Goal: Task Accomplishment & Management: Complete application form

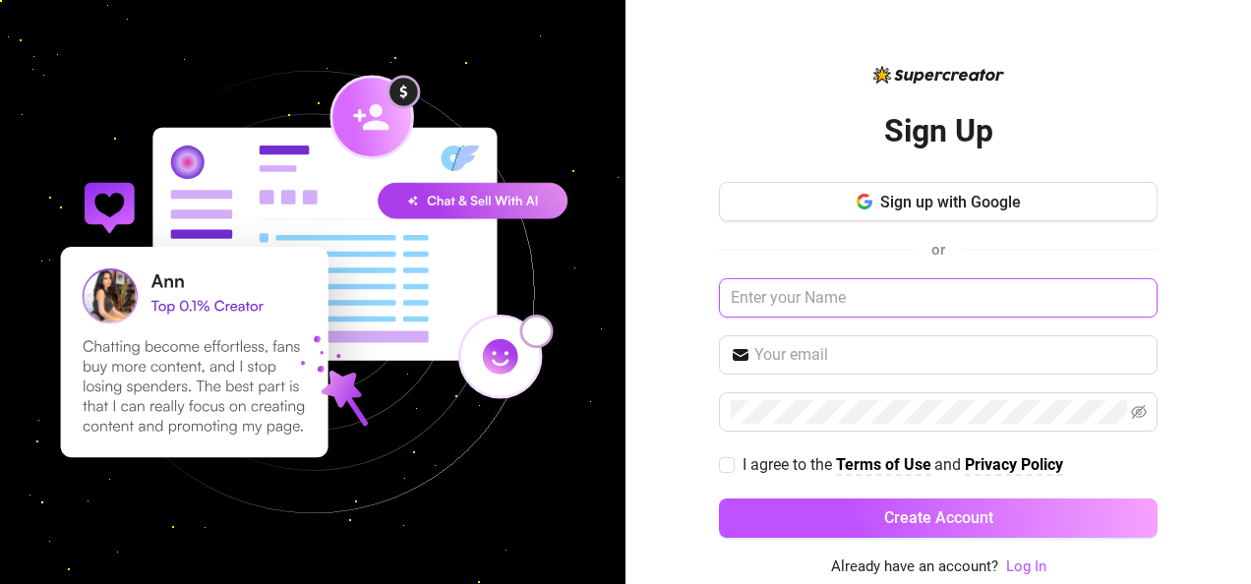
click at [884, 280] on input "text" at bounding box center [938, 297] width 439 height 39
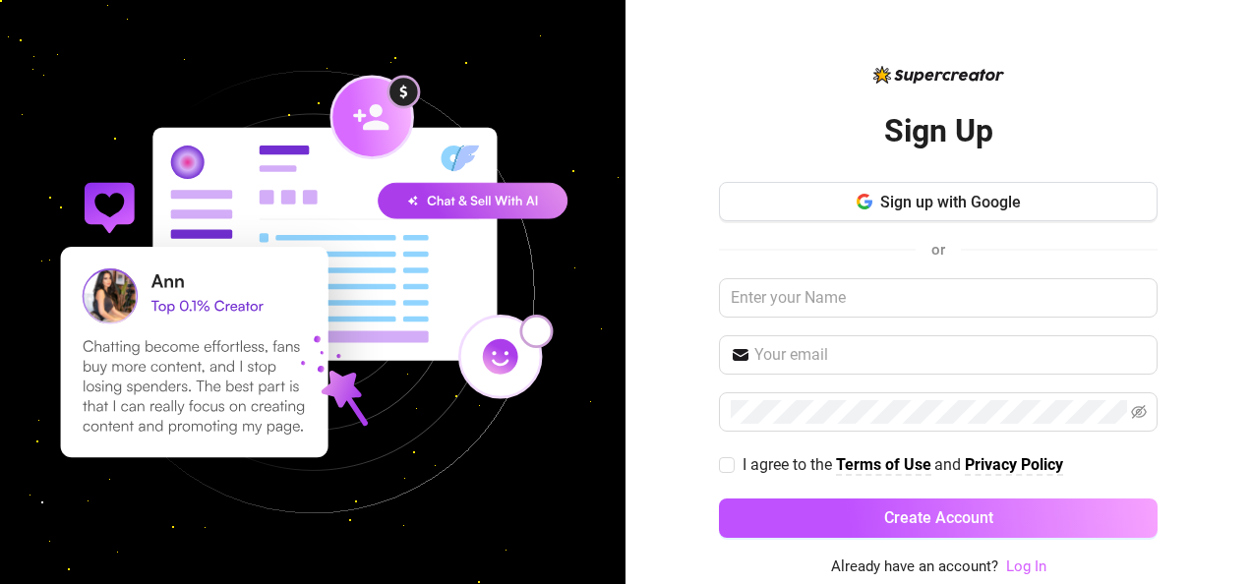
click at [1042, 566] on link "Log In" at bounding box center [1026, 567] width 40 height 18
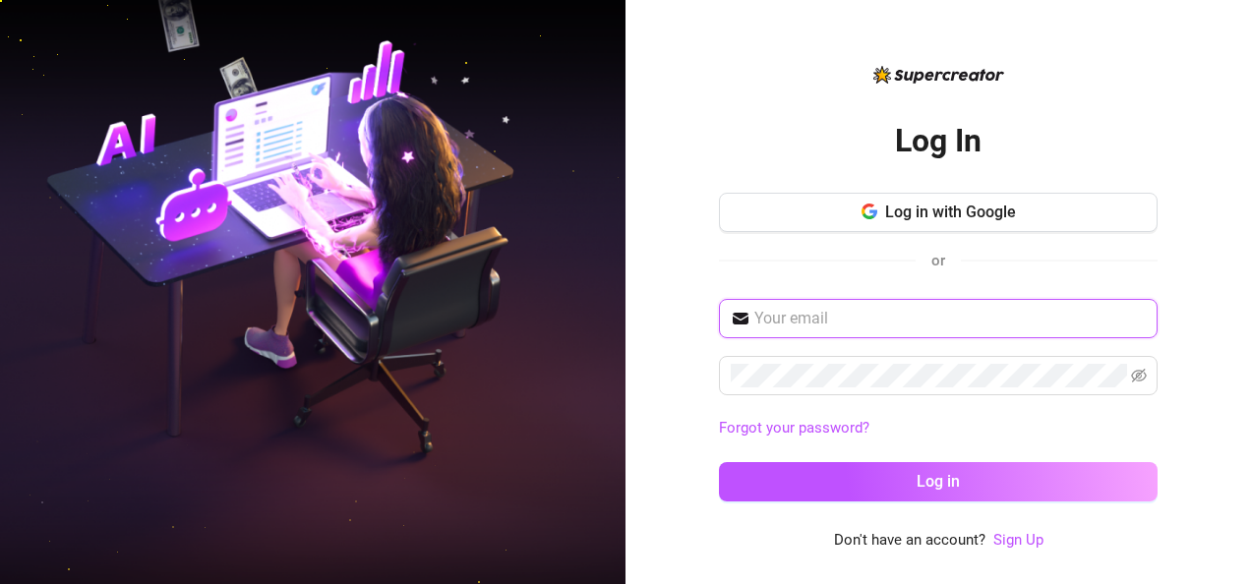
click at [797, 312] on input "text" at bounding box center [949, 319] width 391 height 24
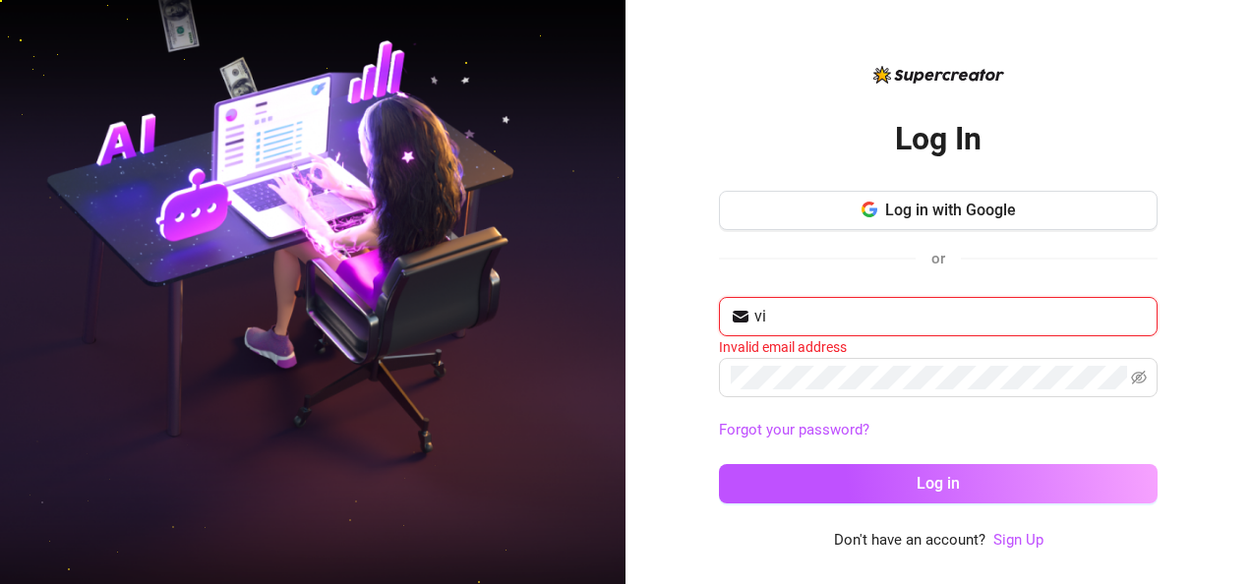
click at [719, 464] on button "Log in" at bounding box center [938, 483] width 439 height 39
click at [860, 319] on input "vi" at bounding box center [949, 317] width 391 height 24
type input "viernezalorien@gmail.com"
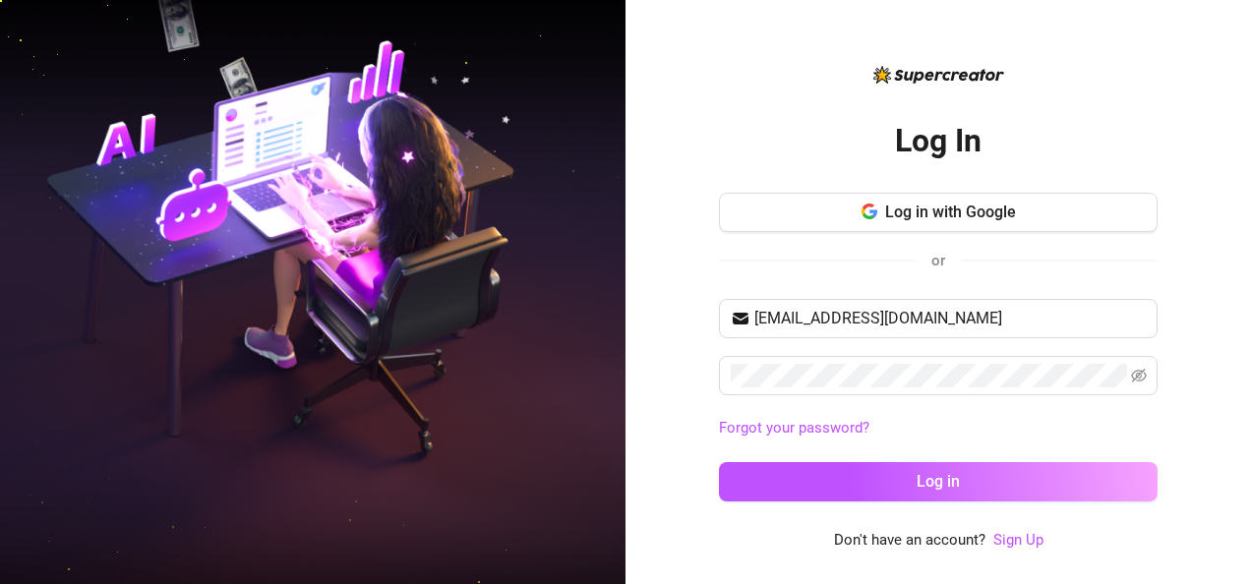
click at [1161, 374] on div "Log In Log in with Google or viernezalorien@gmail.com Forgot your password? Log…" at bounding box center [939, 292] width 626 height 584
click at [1143, 379] on icon "eye-invisible" at bounding box center [1139, 376] width 16 height 16
click at [793, 501] on div "viernezalorien@gmail.com Forgot your password? Log in" at bounding box center [938, 409] width 439 height 220
click at [793, 502] on div "viernezalorien@gmail.com Forgot your password? Log in" at bounding box center [938, 409] width 439 height 220
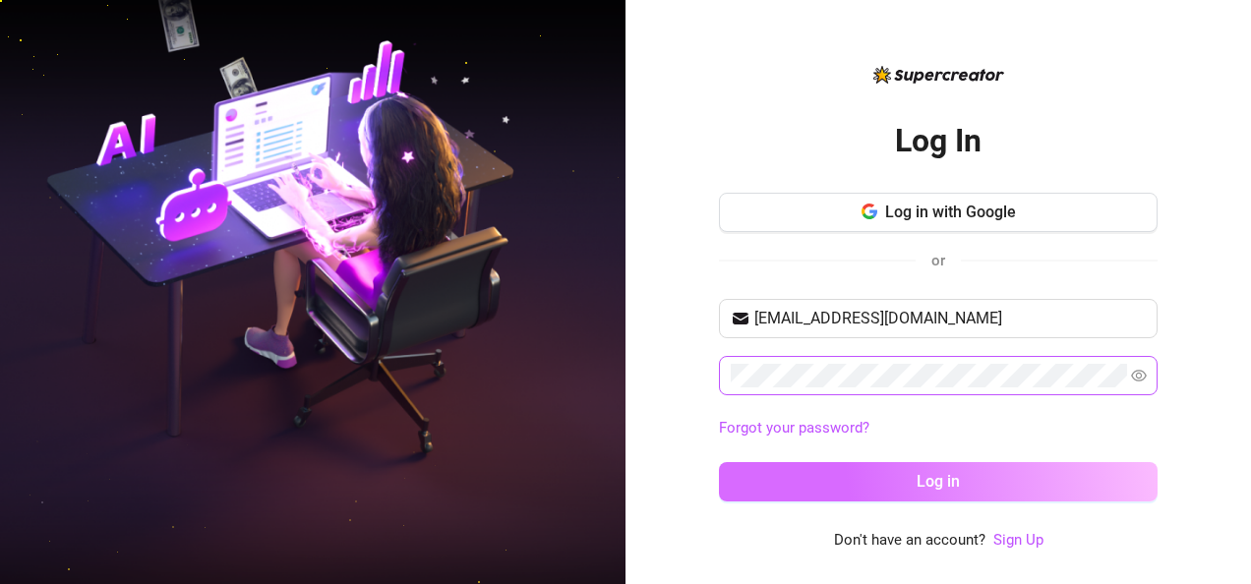
click at [799, 486] on button "Log in" at bounding box center [938, 481] width 439 height 39
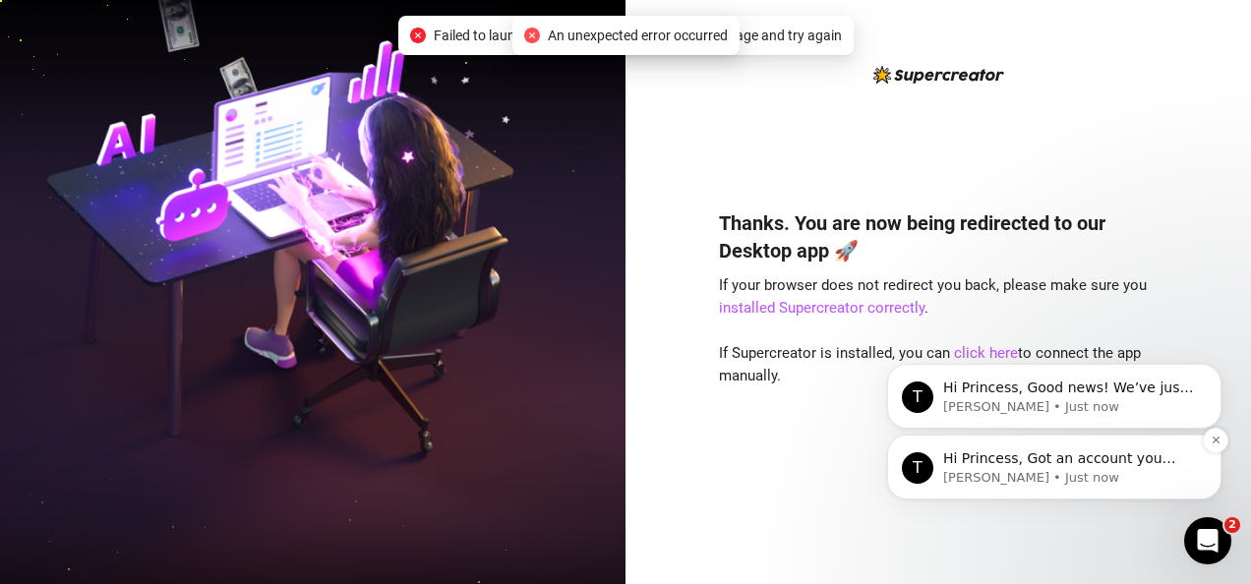
click at [1153, 480] on p "Tanya • Just now" at bounding box center [1070, 478] width 254 height 18
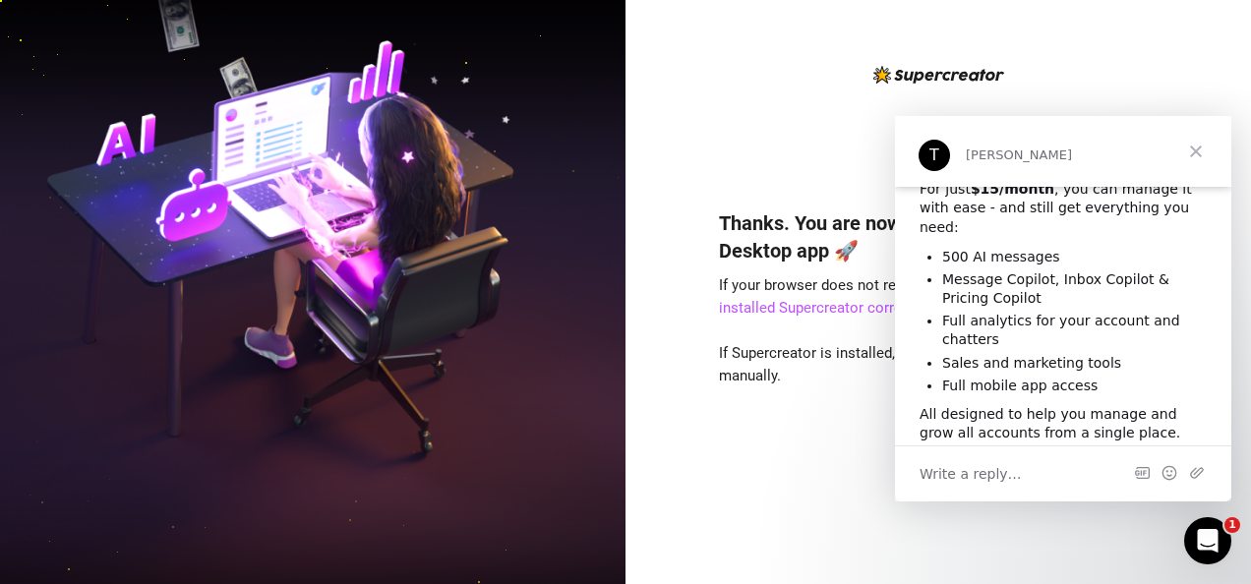
scroll to position [165, 0]
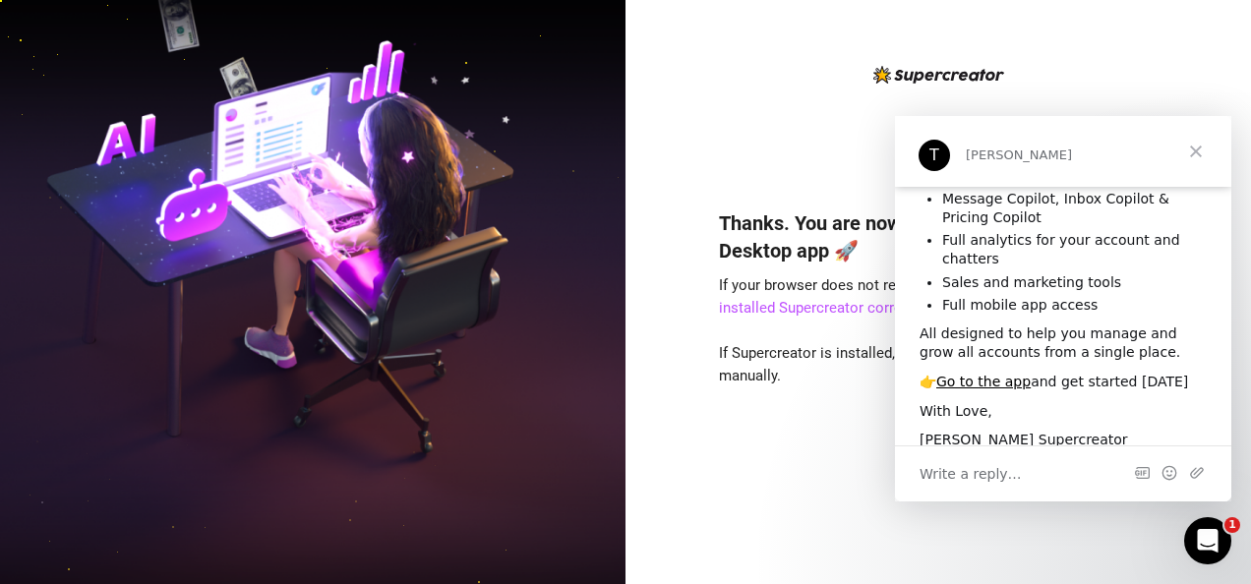
click at [1197, 148] on span "Close" at bounding box center [1196, 151] width 71 height 71
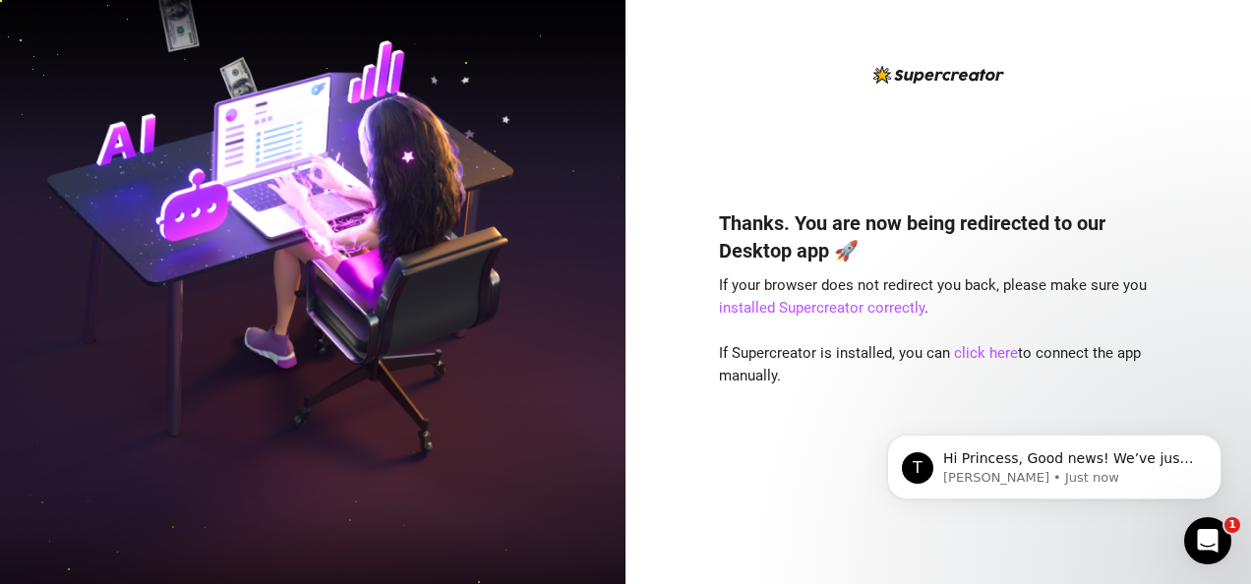
scroll to position [0, 0]
click at [799, 183] on div "Thanks. You are now being redirected to our Desktop app 🚀 If your browser does …" at bounding box center [938, 368] width 439 height 370
click at [991, 356] on link "click here" at bounding box center [986, 353] width 64 height 18
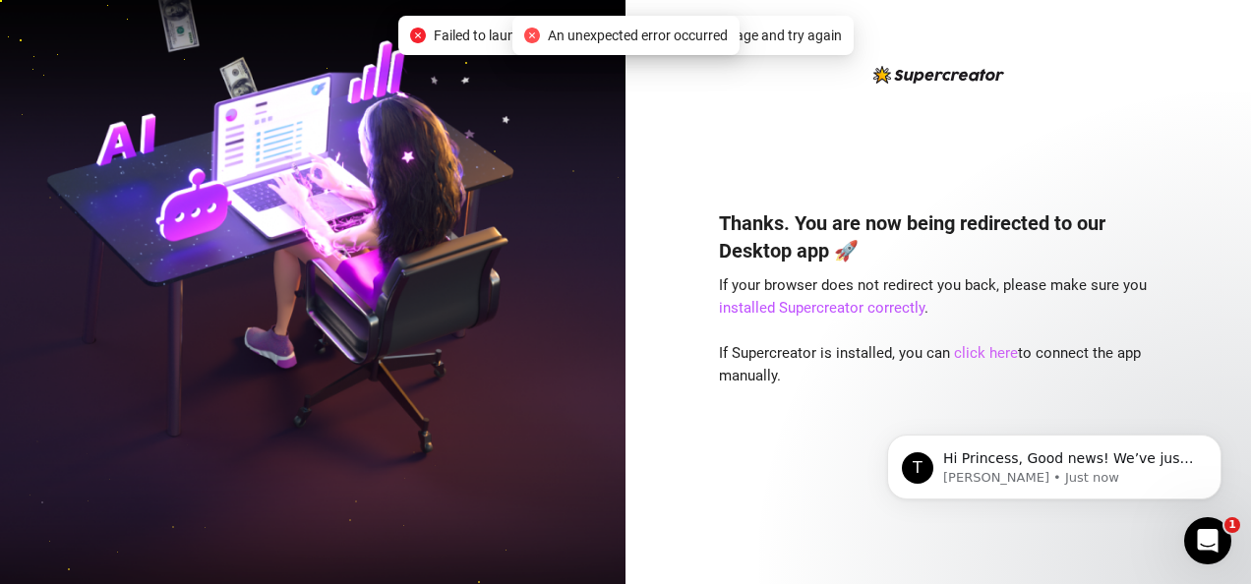
click at [969, 359] on link "click here" at bounding box center [986, 353] width 64 height 18
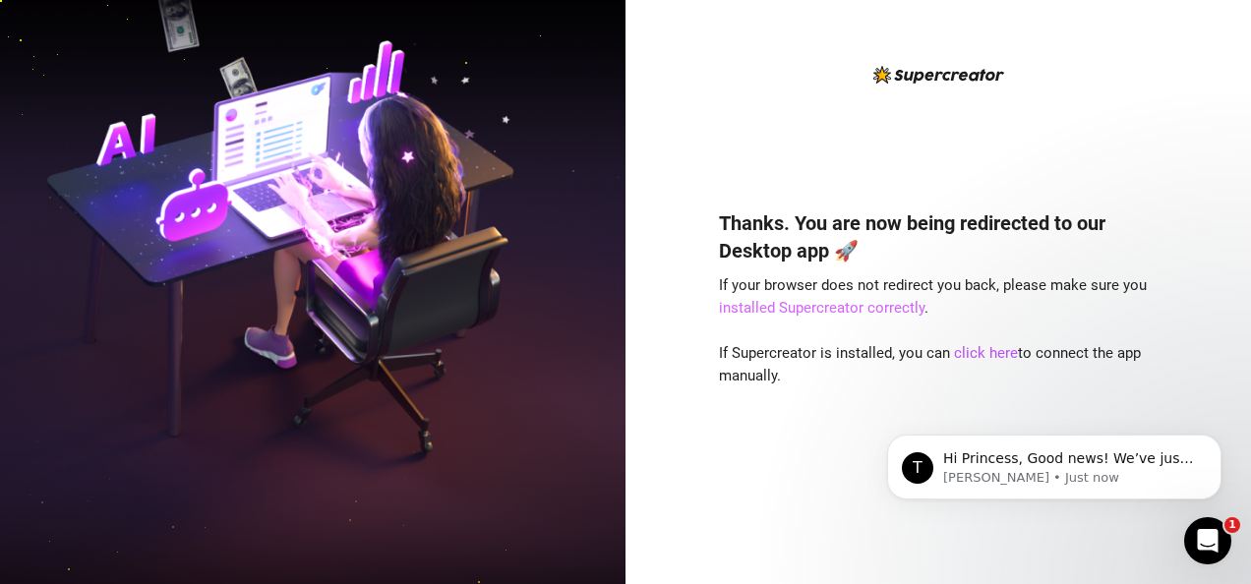
click at [843, 311] on link "installed Supercreator correctly" at bounding box center [822, 308] width 206 height 18
click at [983, 355] on link "click here" at bounding box center [986, 353] width 64 height 18
click at [968, 334] on div "Thanks. You are now being redirected to our Desktop app 🚀 If your browser does …" at bounding box center [938, 368] width 439 height 370
click at [970, 350] on link "click here" at bounding box center [986, 353] width 64 height 18
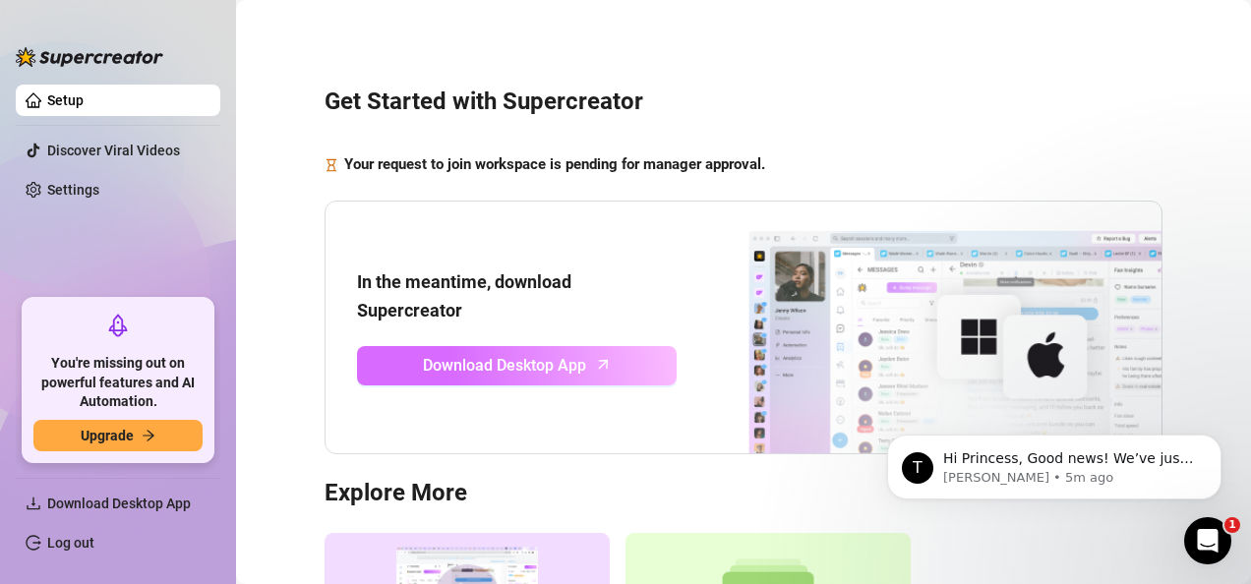
click at [467, 381] on link "Download Desktop App" at bounding box center [517, 365] width 320 height 39
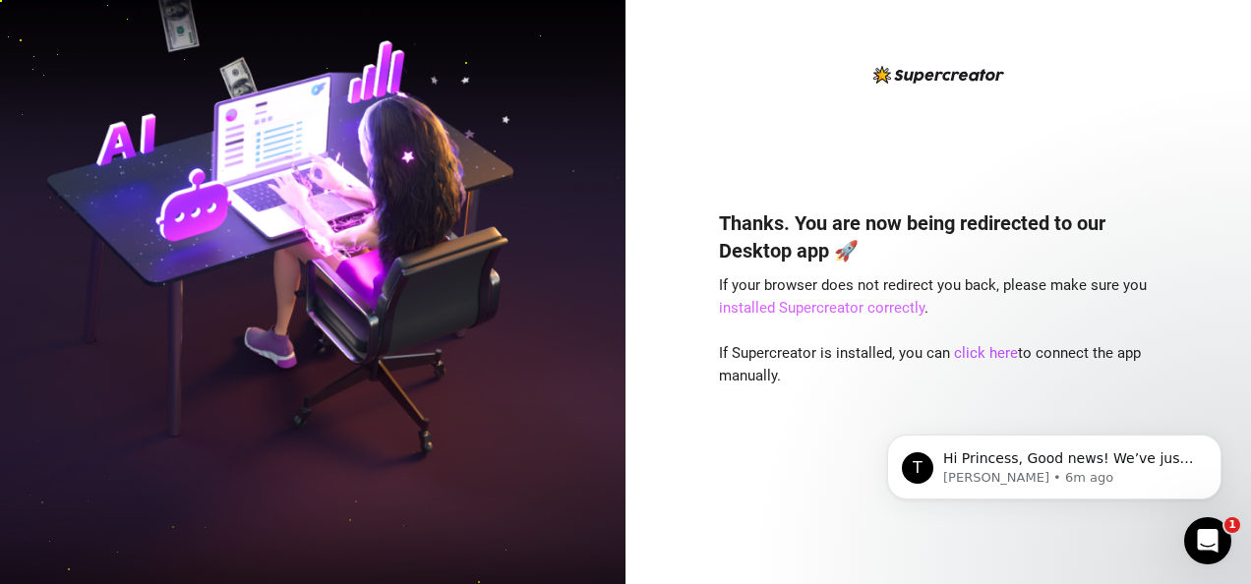
click at [785, 306] on link "installed Supercreator correctly" at bounding box center [822, 308] width 206 height 18
click at [1220, 525] on div "Open Intercom Messenger" at bounding box center [1204, 538] width 65 height 65
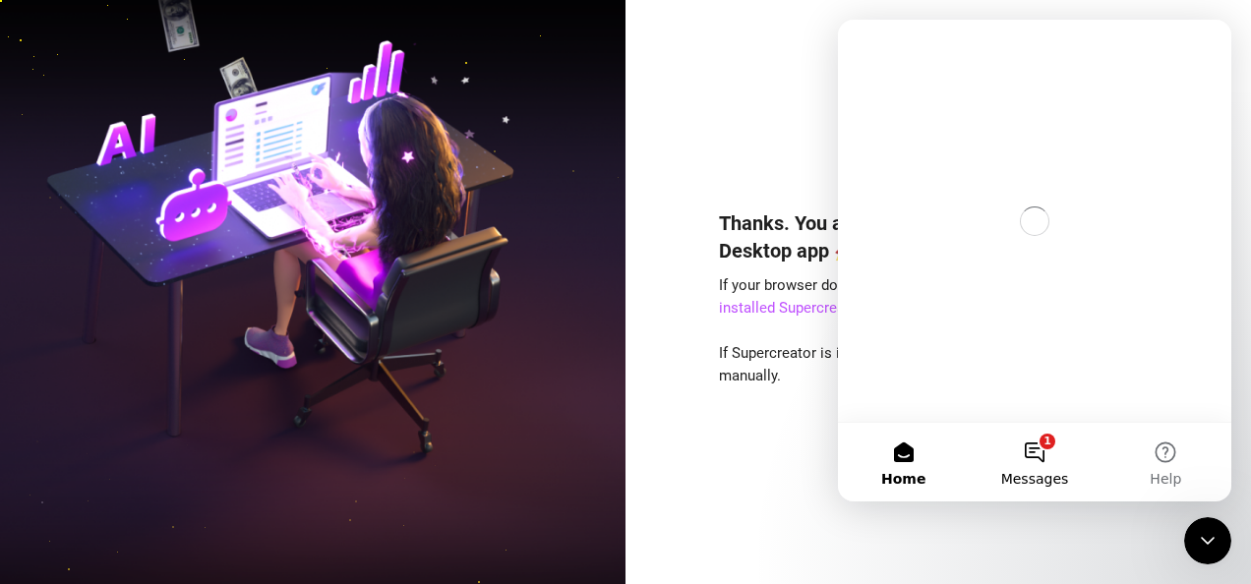
click at [1054, 460] on button "1 Messages" at bounding box center [1034, 462] width 131 height 79
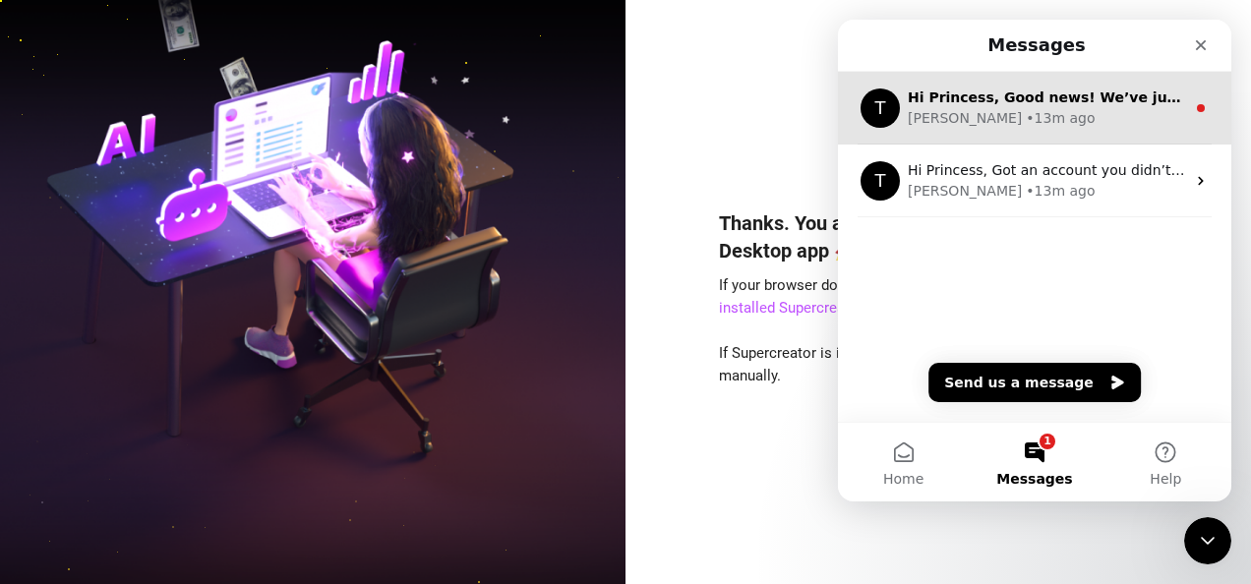
click at [1081, 108] on div "Tanya • 13m ago" at bounding box center [1046, 118] width 277 height 21
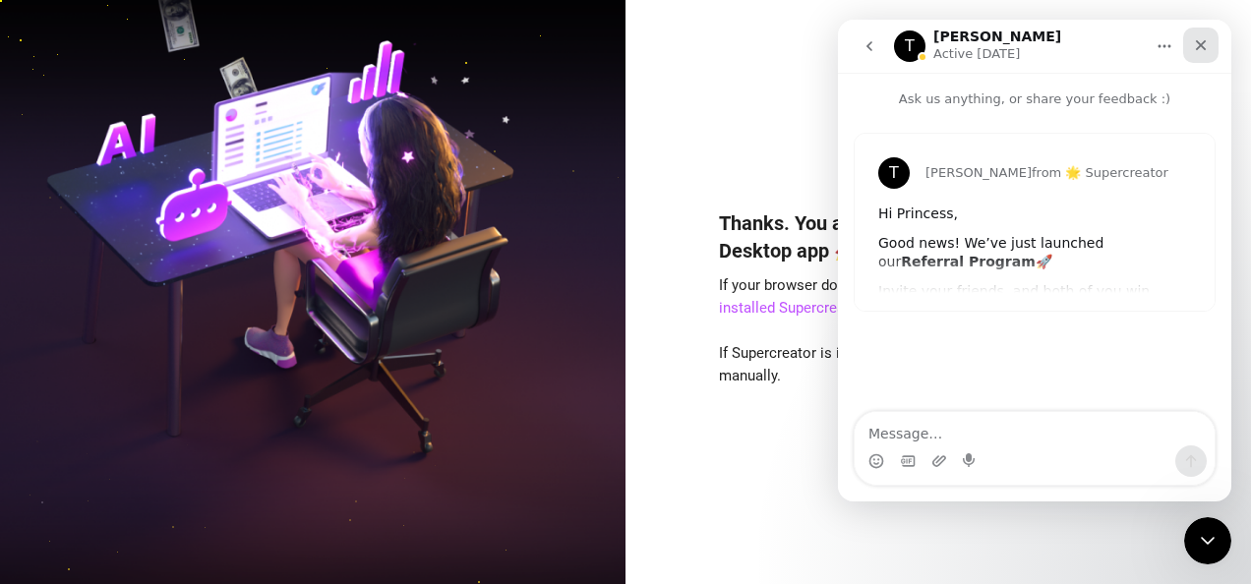
click at [1202, 43] on icon "Close" at bounding box center [1201, 45] width 11 height 11
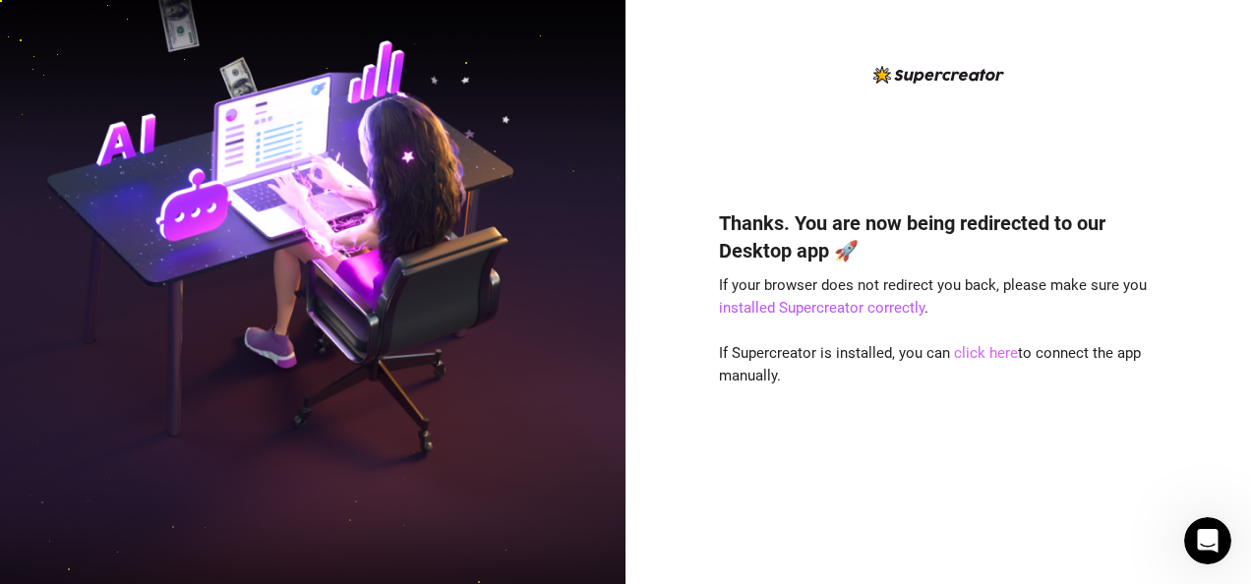
click at [998, 352] on link "click here" at bounding box center [986, 353] width 64 height 18
click at [817, 319] on div "Thanks. You are now being redirected to our Desktop app 🚀 If your browser does …" at bounding box center [938, 368] width 439 height 370
click at [818, 313] on link "installed Supercreator correctly" at bounding box center [822, 308] width 206 height 18
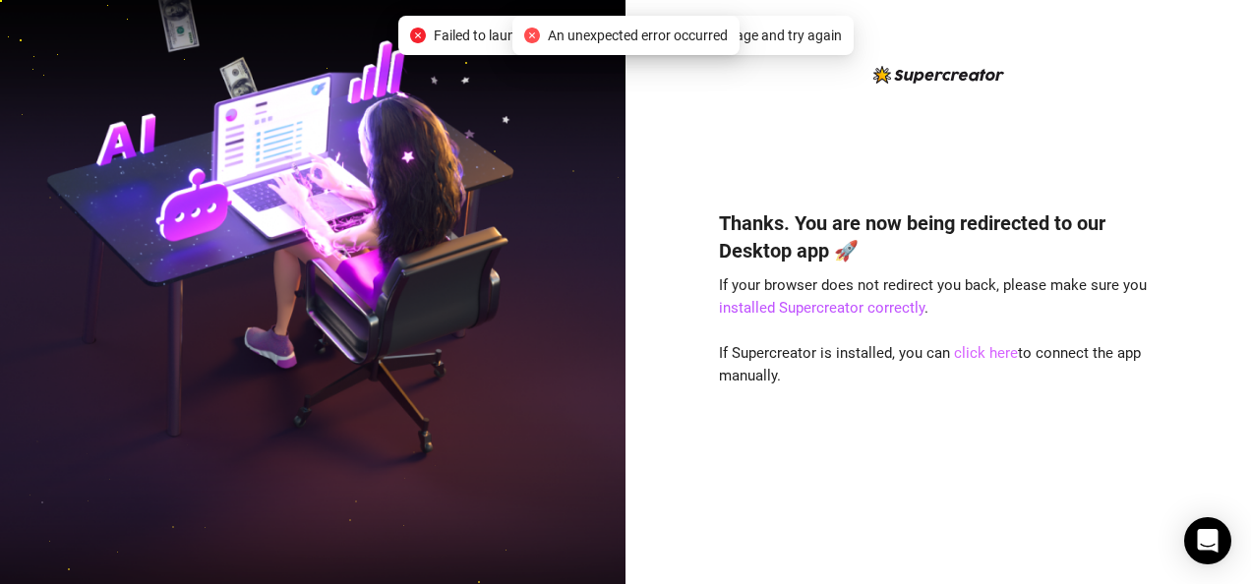
click at [1004, 354] on link "click here" at bounding box center [986, 353] width 64 height 18
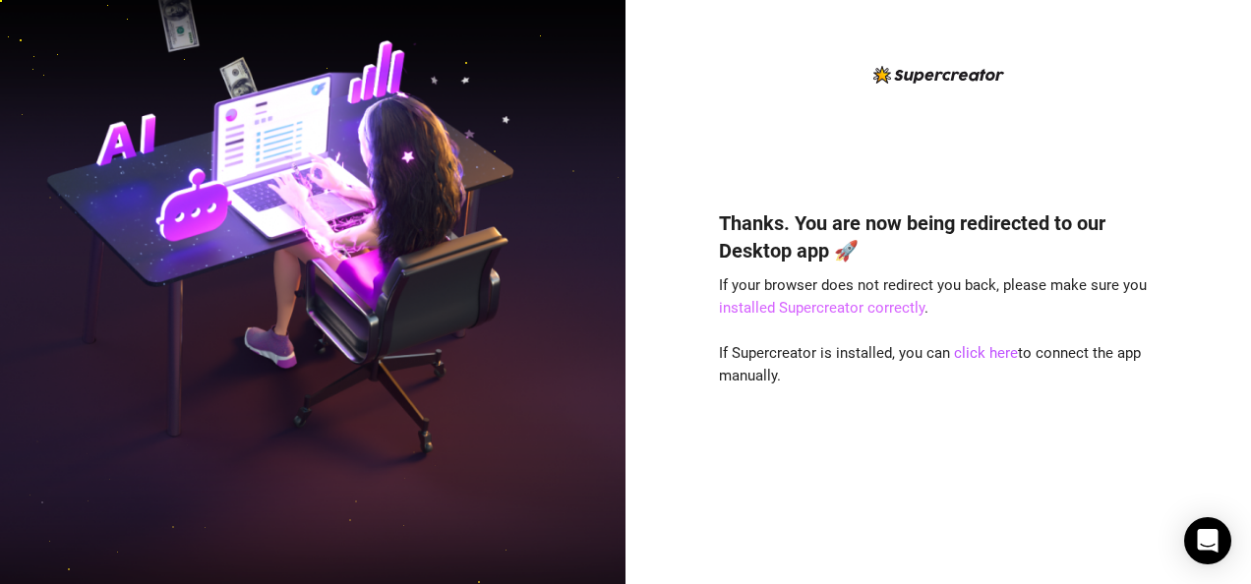
click at [890, 317] on link "installed Supercreator correctly" at bounding box center [822, 308] width 206 height 18
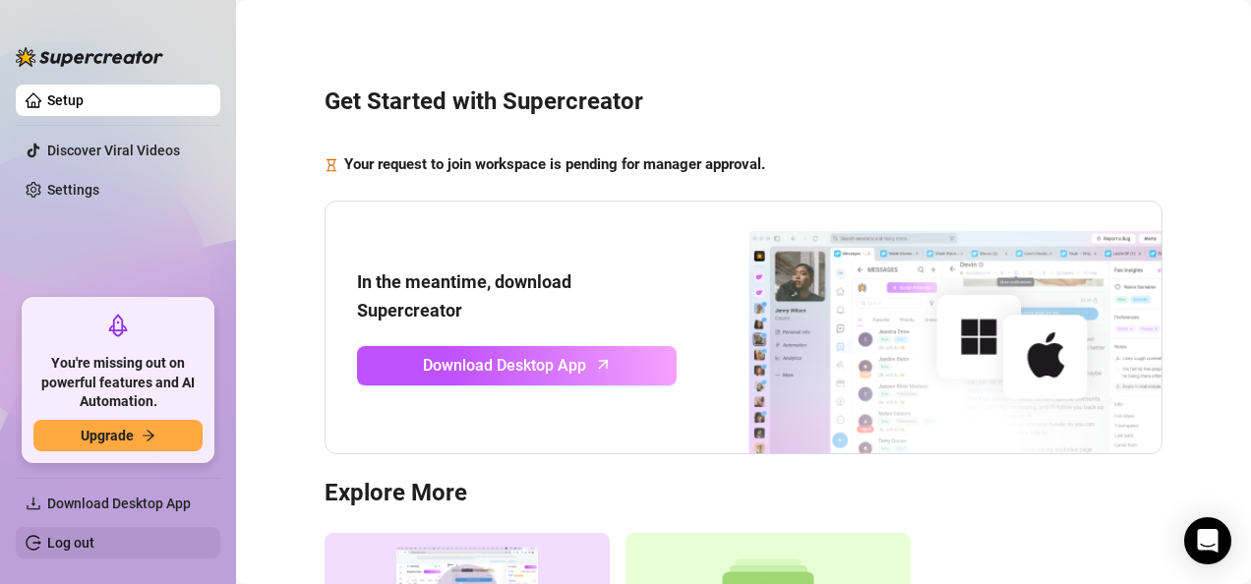
click at [59, 547] on link "Log out" at bounding box center [70, 543] width 47 height 16
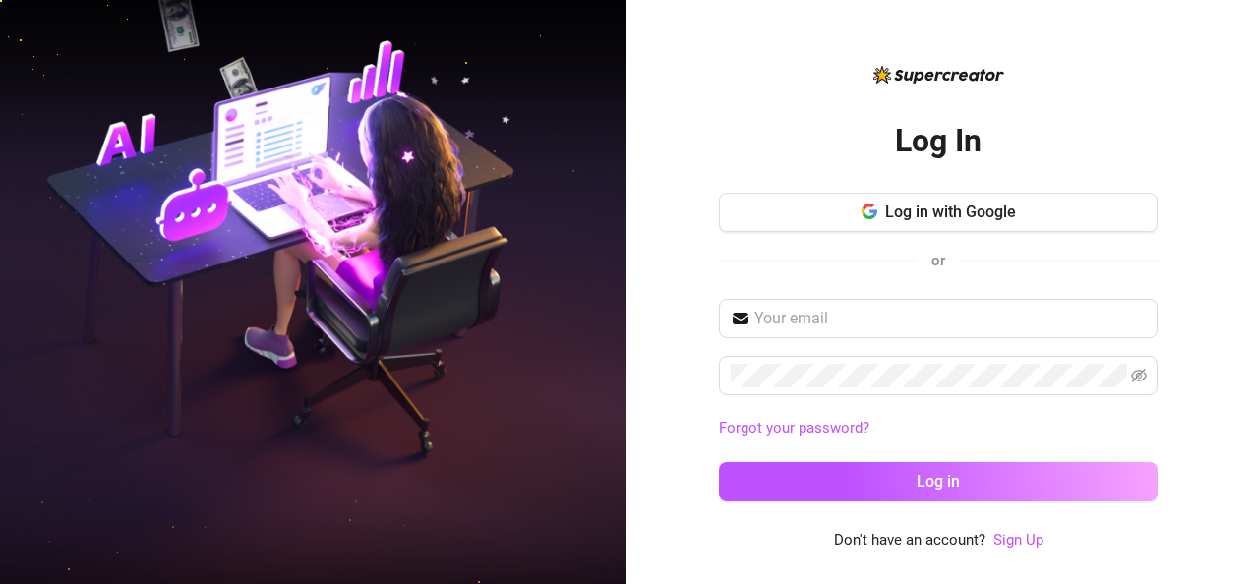
click at [1009, 531] on link "Sign Up" at bounding box center [1018, 541] width 50 height 24
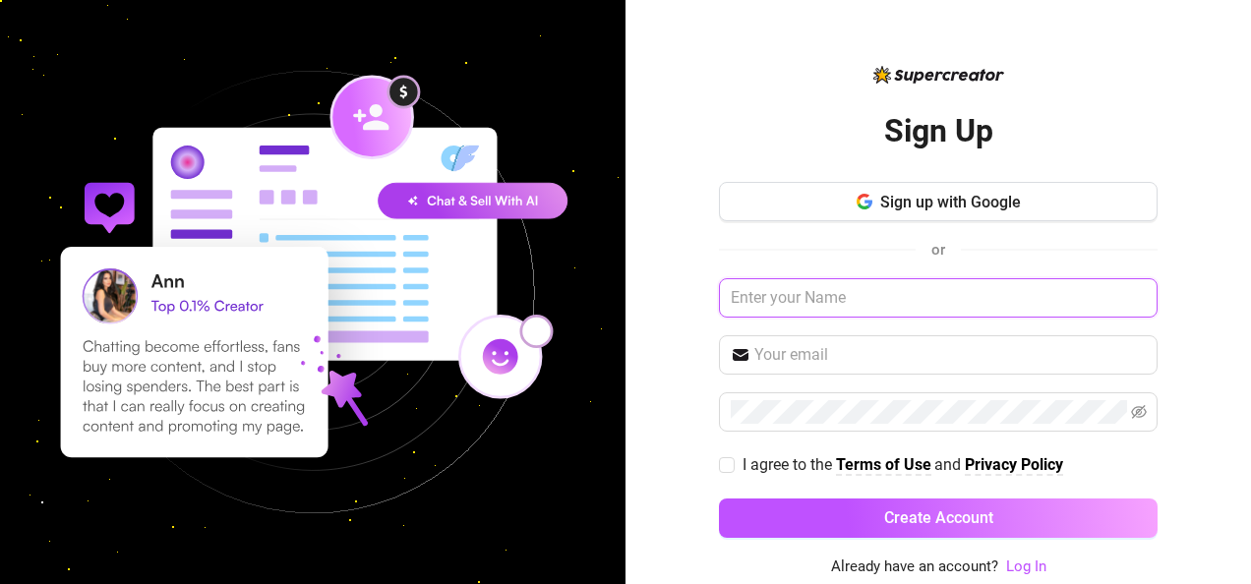
click at [841, 298] on input "text" at bounding box center [938, 297] width 439 height 39
type input "Princess Lorien"
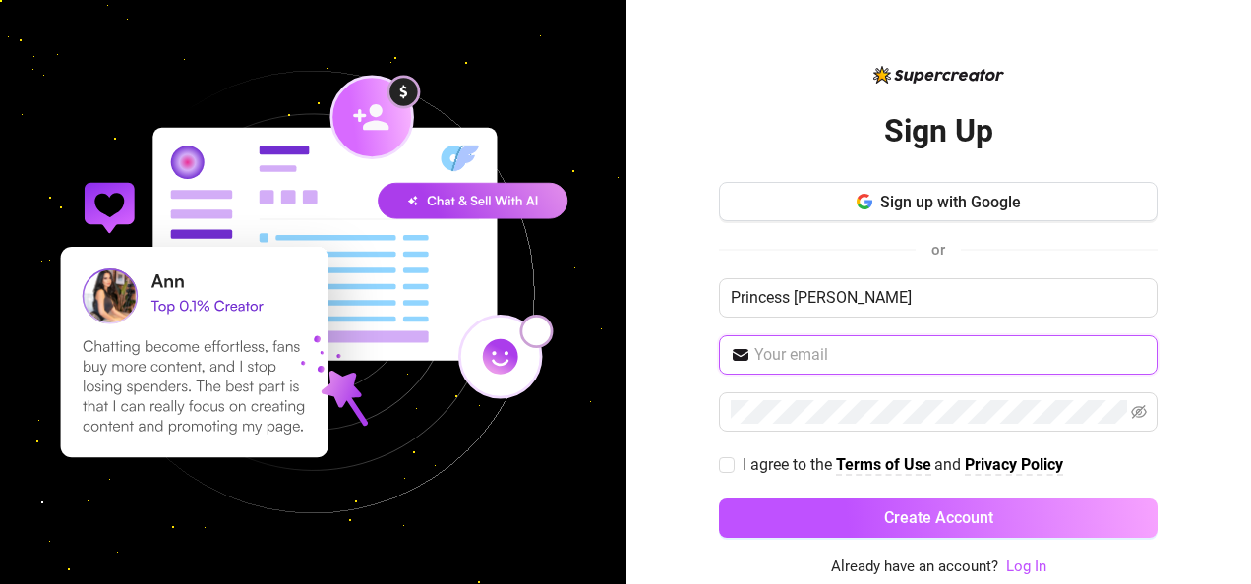
click at [843, 354] on input "text" at bounding box center [949, 355] width 391 height 24
click at [780, 346] on input "text" at bounding box center [949, 355] width 391 height 24
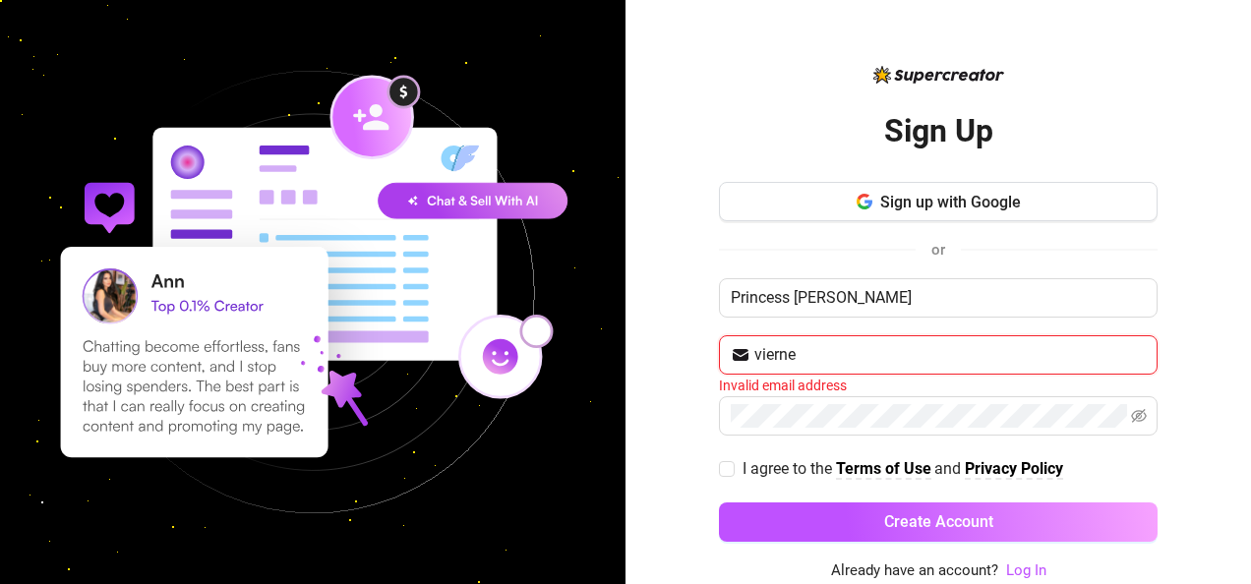
type input "vierne"
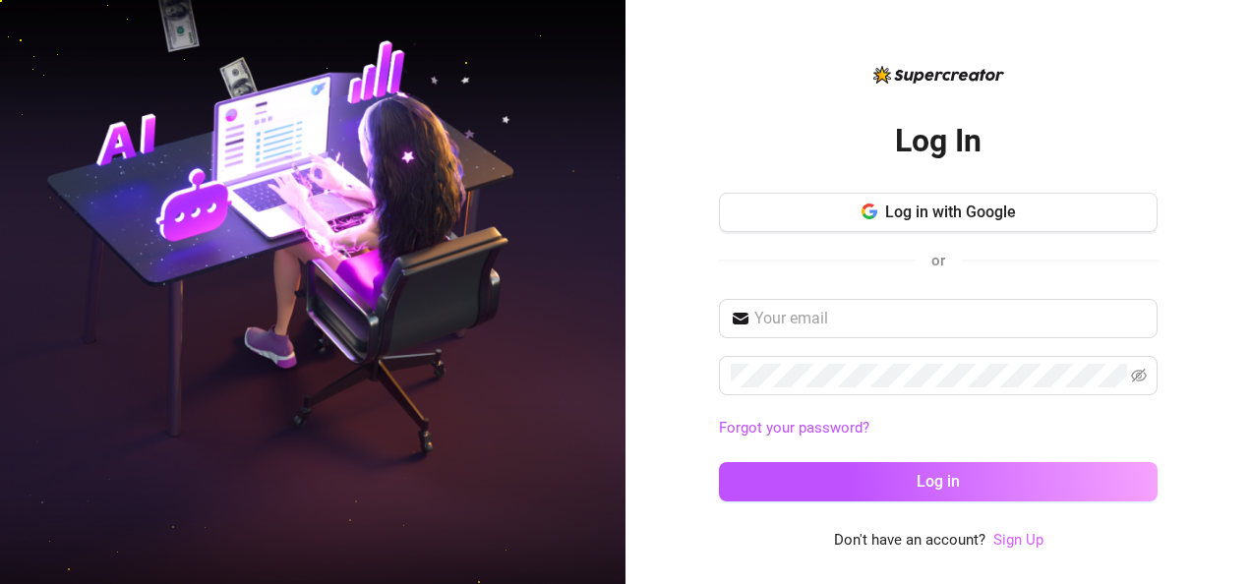
click at [1035, 547] on link "Sign Up" at bounding box center [1018, 540] width 50 height 18
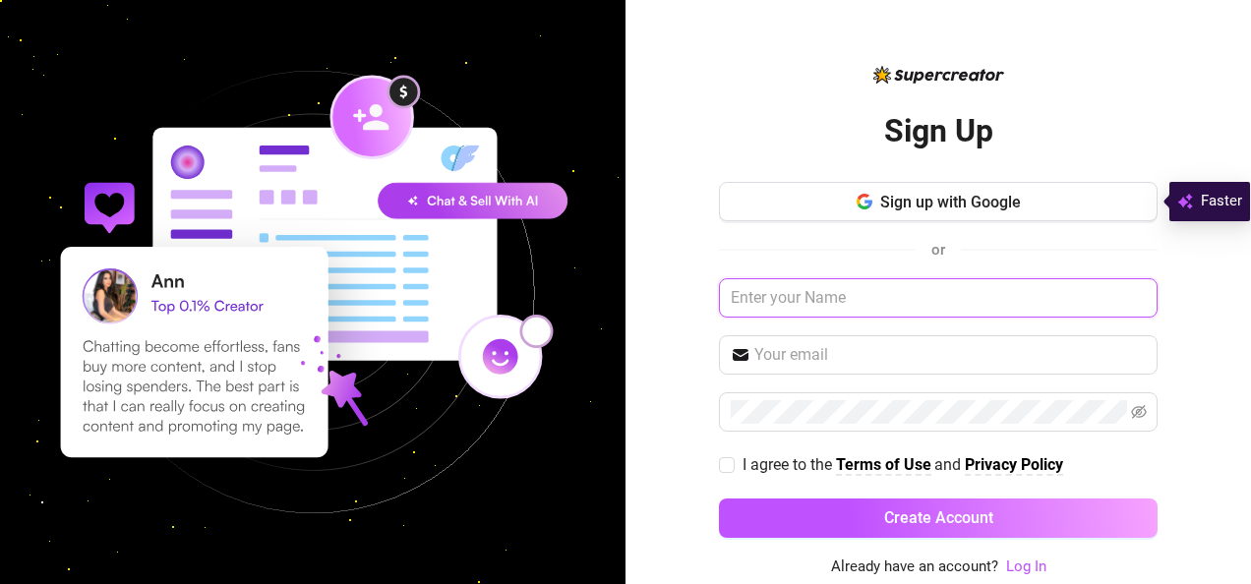
click at [863, 290] on input "text" at bounding box center [938, 297] width 439 height 39
type input "Princess [PERSON_NAME]"
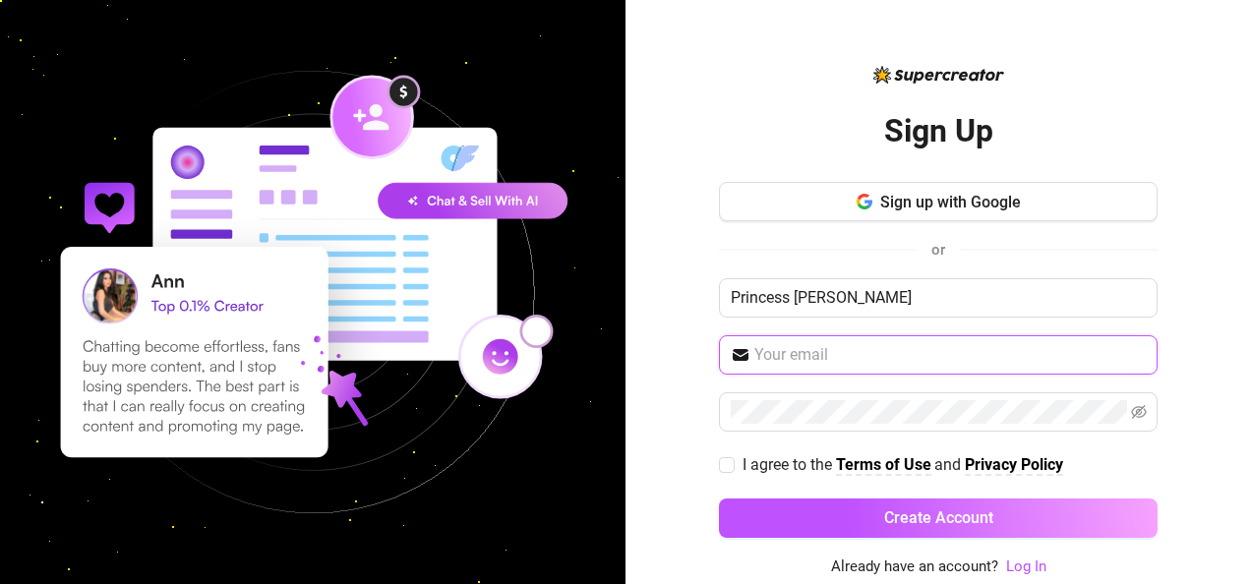
click at [930, 348] on input "text" at bounding box center [949, 355] width 391 height 24
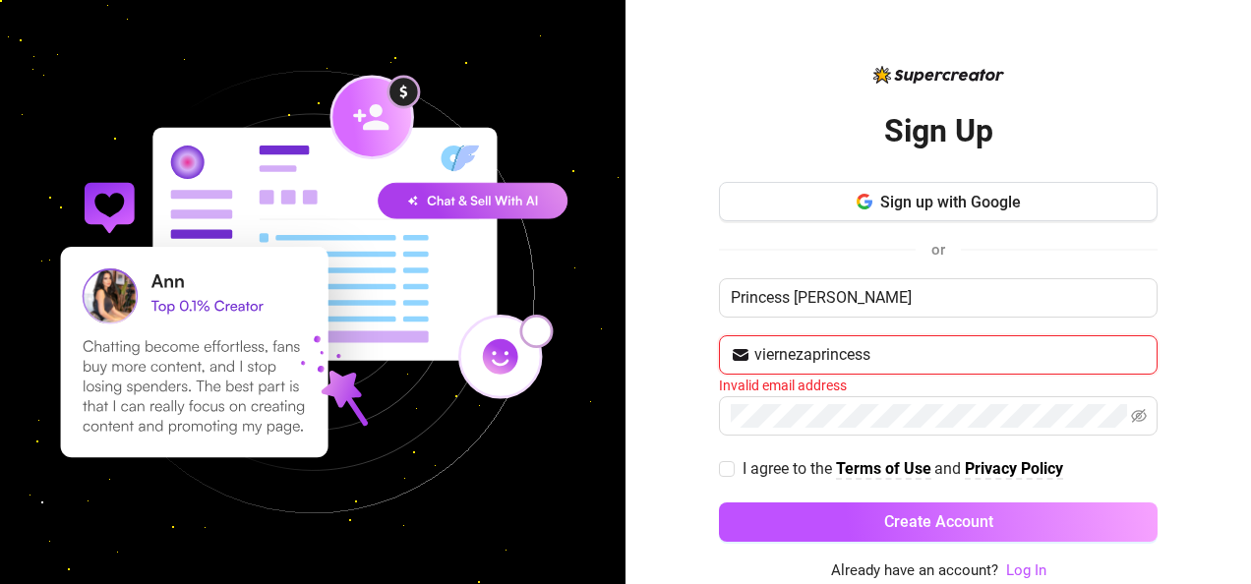
click at [719, 503] on button "Create Account" at bounding box center [938, 522] width 439 height 39
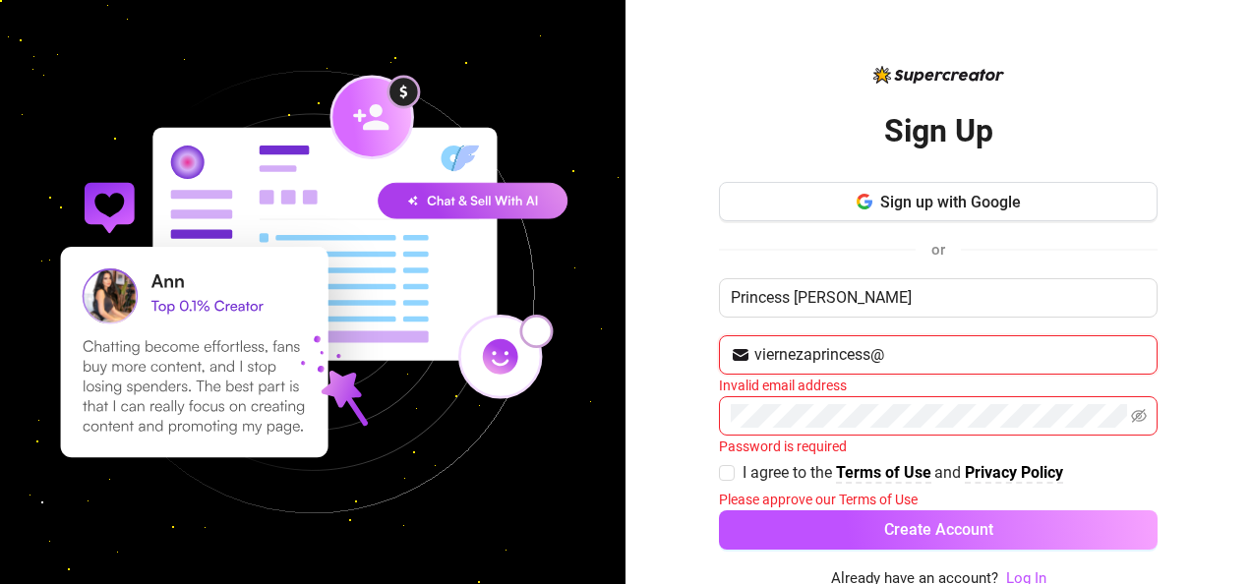
type input "[EMAIL_ADDRESS][DOMAIN_NAME]"
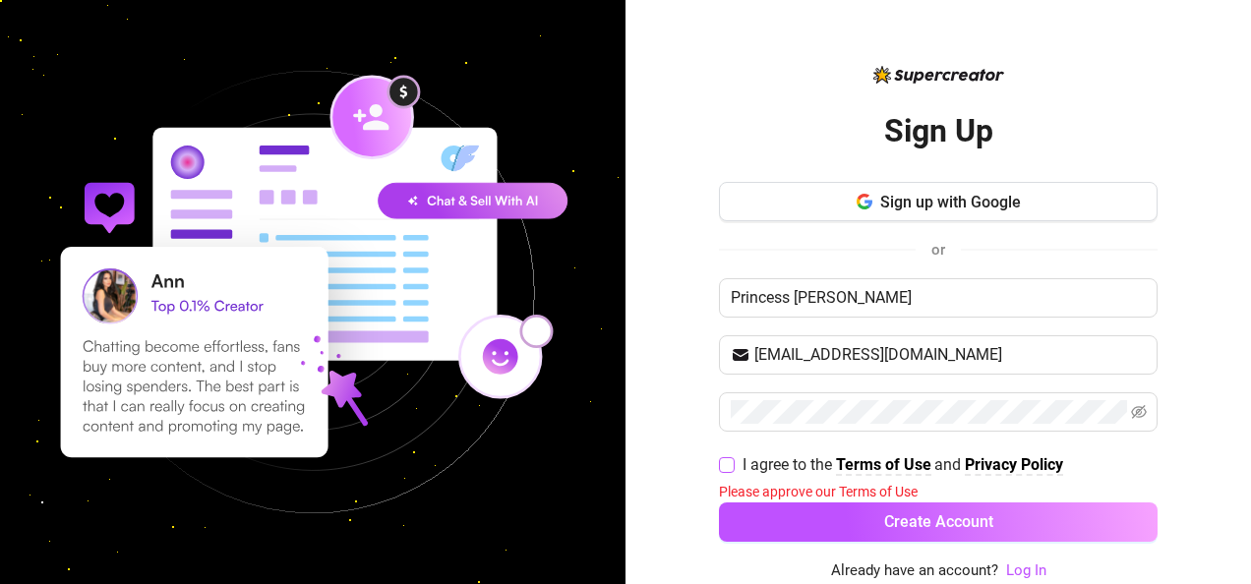
click at [731, 458] on input "I agree to the Terms of Use and Privacy Policy" at bounding box center [726, 464] width 14 height 14
checkbox input "true"
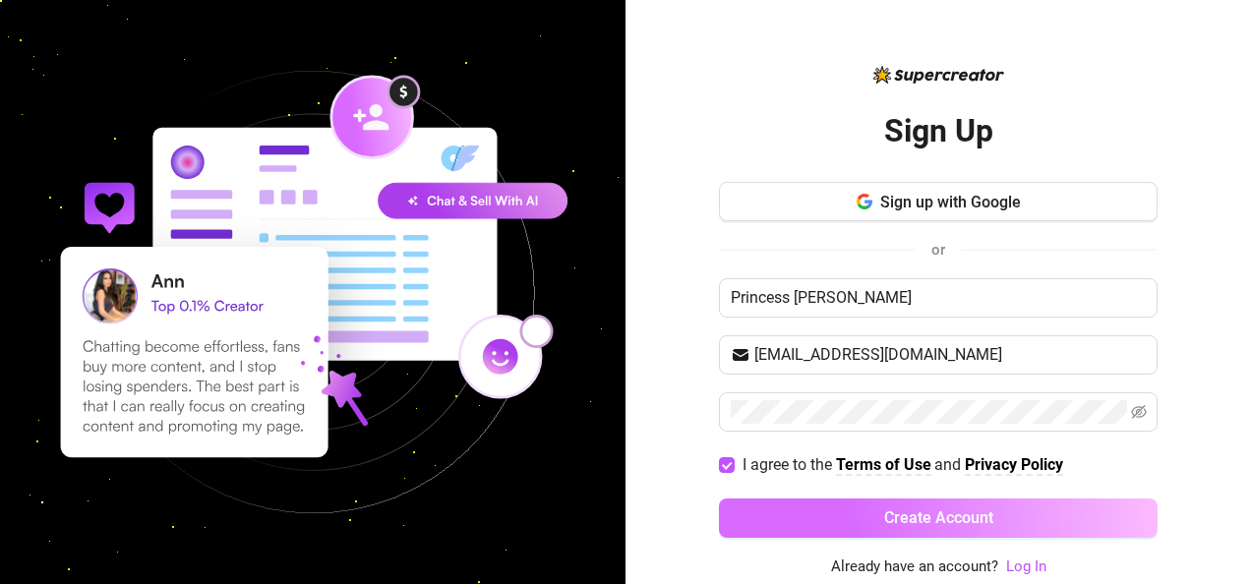
click at [742, 522] on button "Create Account" at bounding box center [938, 518] width 439 height 39
